Goal: Information Seeking & Learning: Compare options

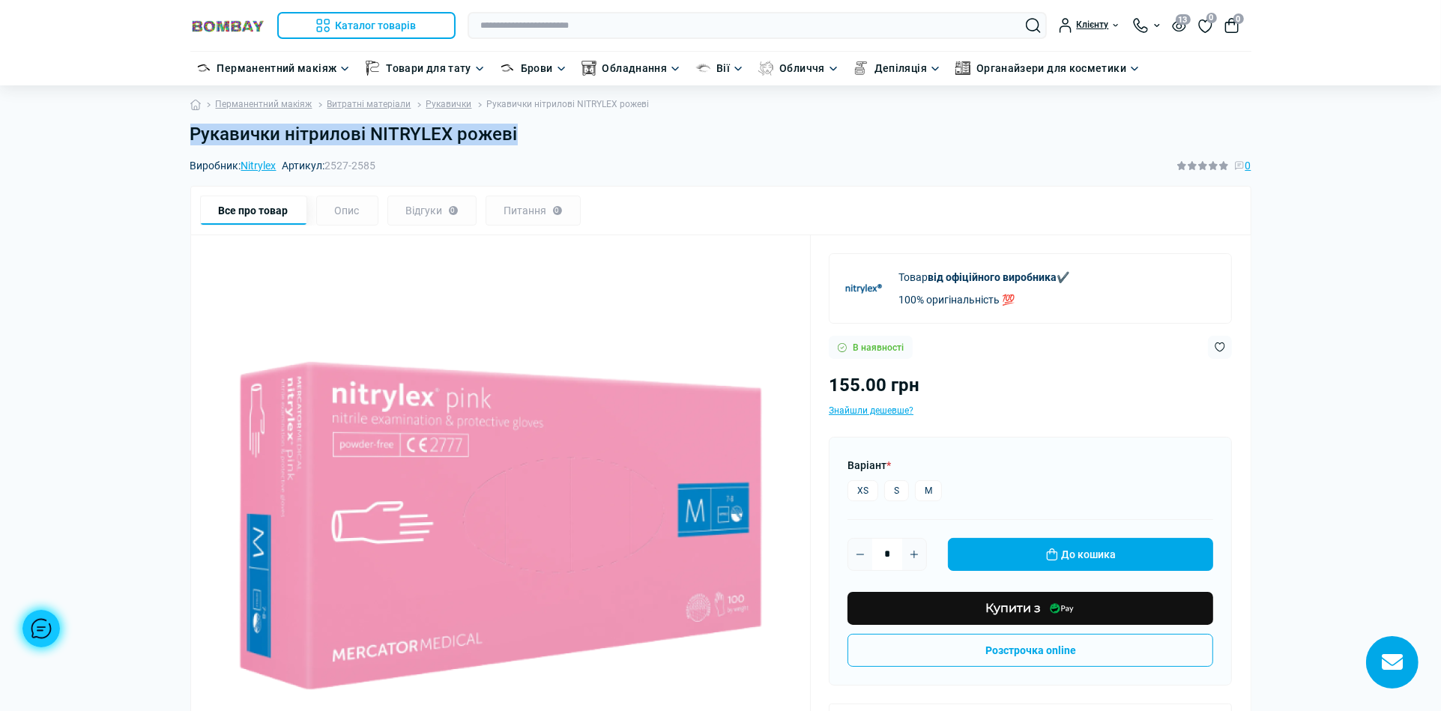
drag, startPoint x: 146, startPoint y: 139, endPoint x: 543, endPoint y: 141, distance: 397.3
copy h1 "Рукавички нітрилові NITRYLEX рожеві"
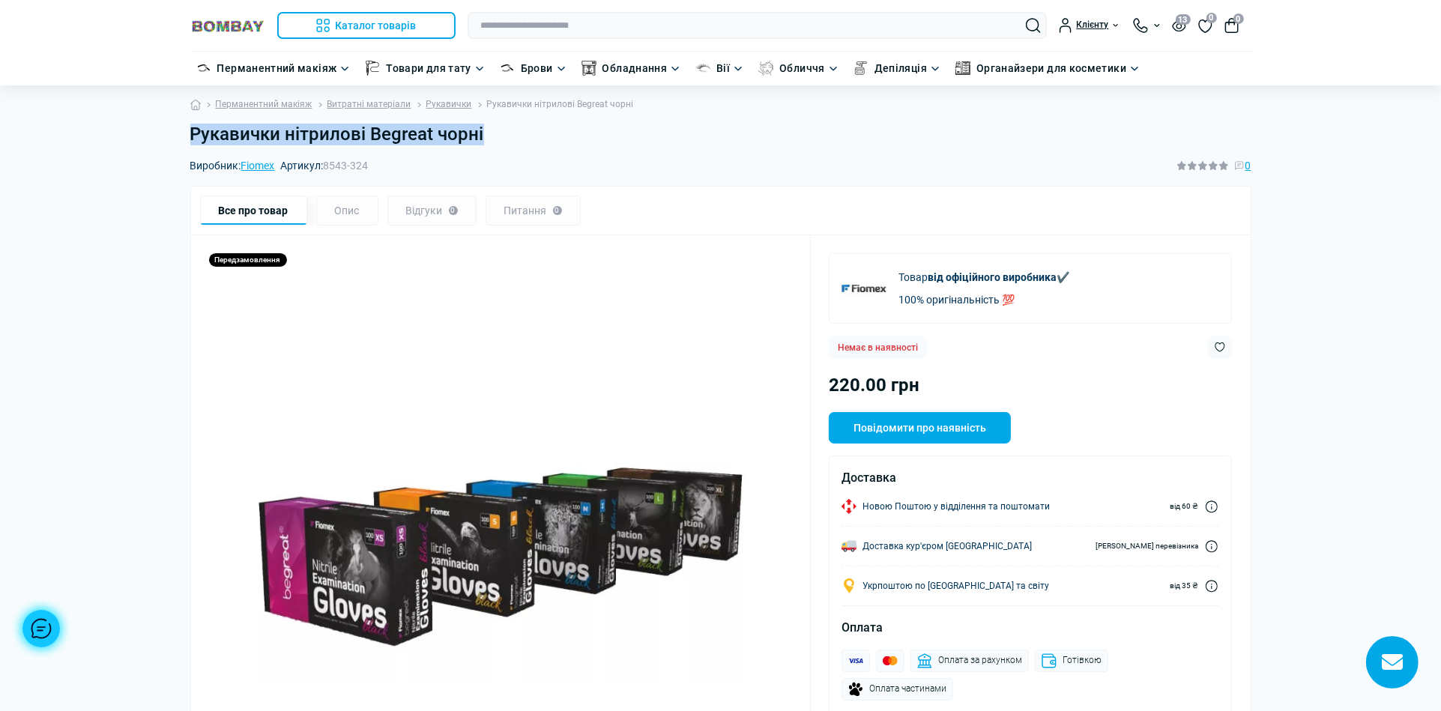
drag, startPoint x: 170, startPoint y: 130, endPoint x: 530, endPoint y: 138, distance: 359.9
copy h1 "Рукавички нітрилові Begreat чорні"
